Goal: Information Seeking & Learning: Understand process/instructions

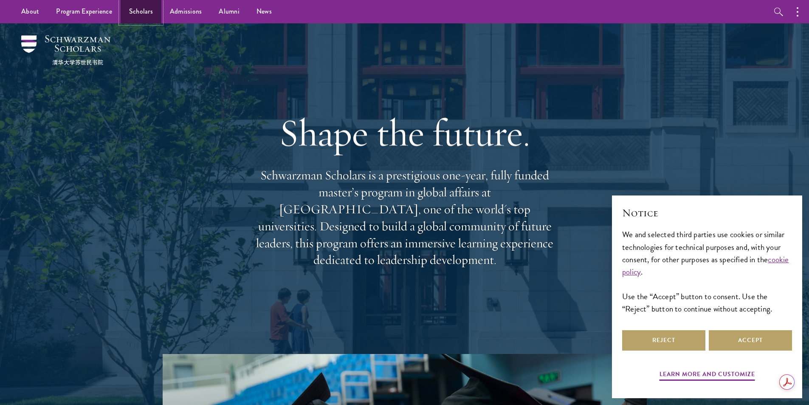
click at [140, 13] on link "Scholars" at bounding box center [141, 11] width 41 height 23
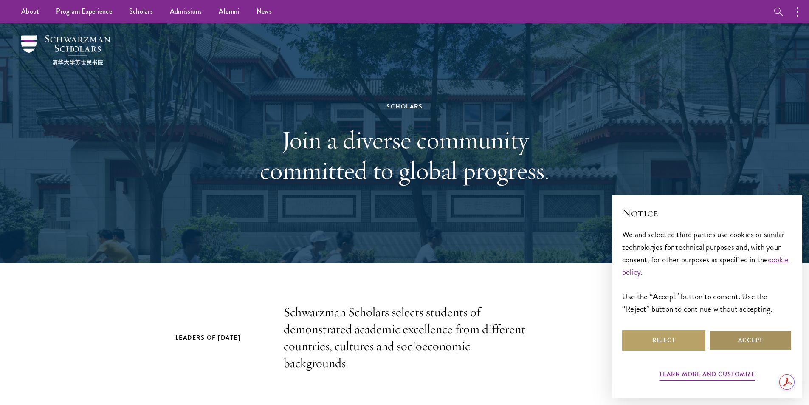
click at [745, 341] on button "Accept" at bounding box center [750, 340] width 83 height 20
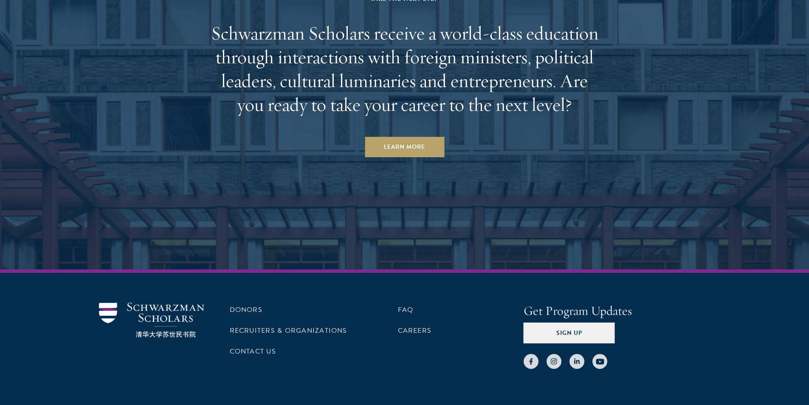
scroll to position [2652, 0]
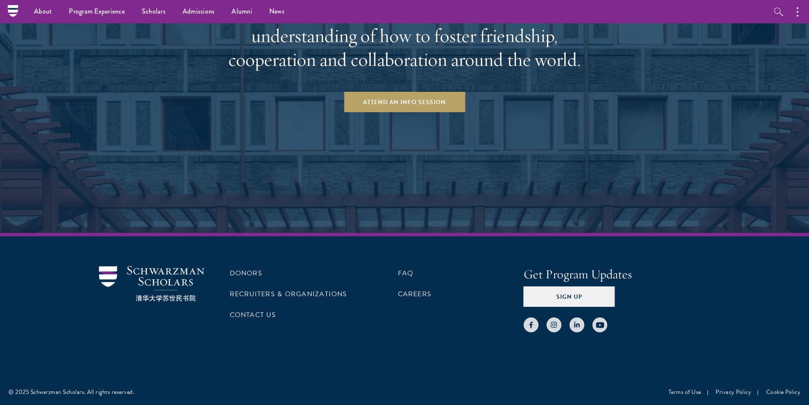
scroll to position [1124, 0]
